Goal: Information Seeking & Learning: Find specific fact

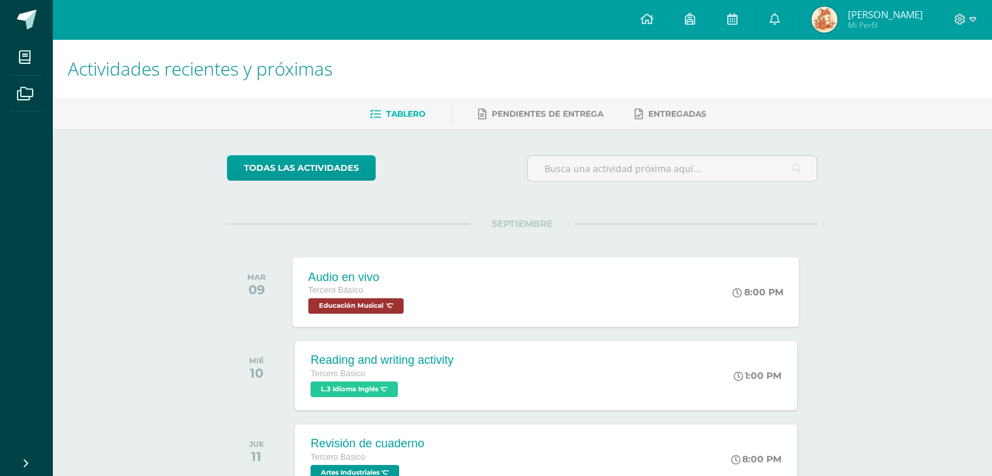
click at [479, 327] on div "Audio en vivo Tercero Básico Educación Musical 'C' 8:00 PM Audio en vivo Educac…" at bounding box center [546, 292] width 507 height 70
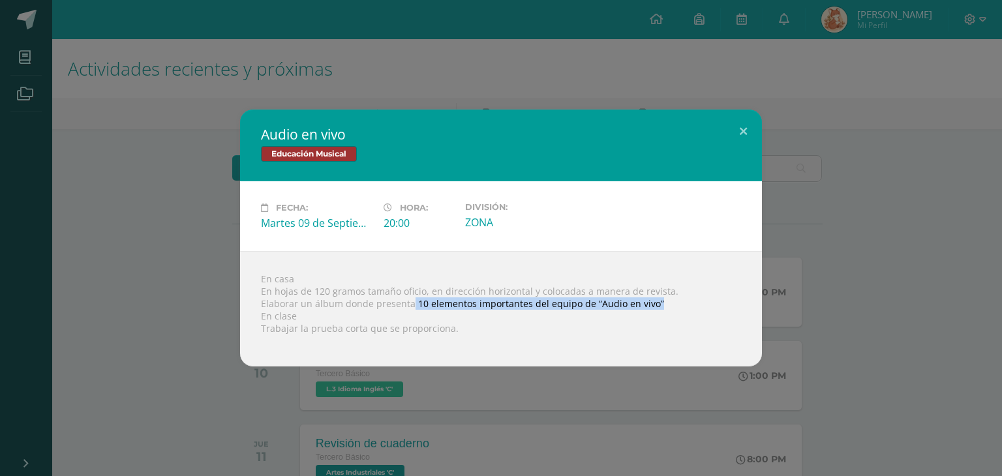
drag, startPoint x: 413, startPoint y: 313, endPoint x: 709, endPoint y: 316, distance: 296.2
click at [709, 316] on div "En casa En hojas de 120 gramos tamaño oficio, en dirección horizontal y colocad…" at bounding box center [501, 308] width 522 height 115
copy div "10 elementos importantes del equipo de “Audio en vivo”"
click at [545, 225] on div "ZONA" at bounding box center [521, 222] width 112 height 14
click at [304, 301] on div "En casa En hojas de 120 gramos tamaño oficio, en dirección horizontal y colocad…" at bounding box center [501, 308] width 522 height 115
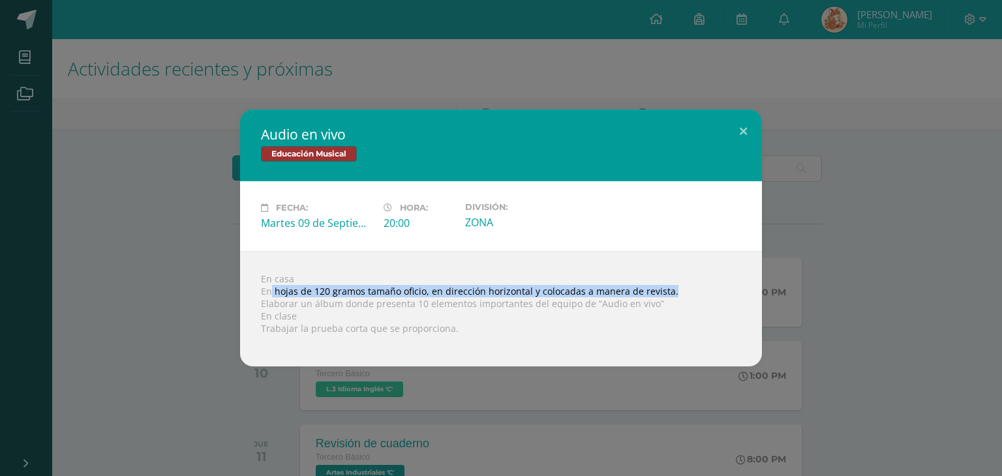
drag, startPoint x: 277, startPoint y: 301, endPoint x: 685, endPoint y: 304, distance: 408.4
click at [685, 304] on div "En casa En hojas de 120 gramos tamaño oficio, en dirección horizontal y colocad…" at bounding box center [501, 308] width 522 height 115
copy div "hojas de 120 gramos tamaño oficio, en dirección horizontal y colocadas a manera…"
